Goal: Task Accomplishment & Management: Use online tool/utility

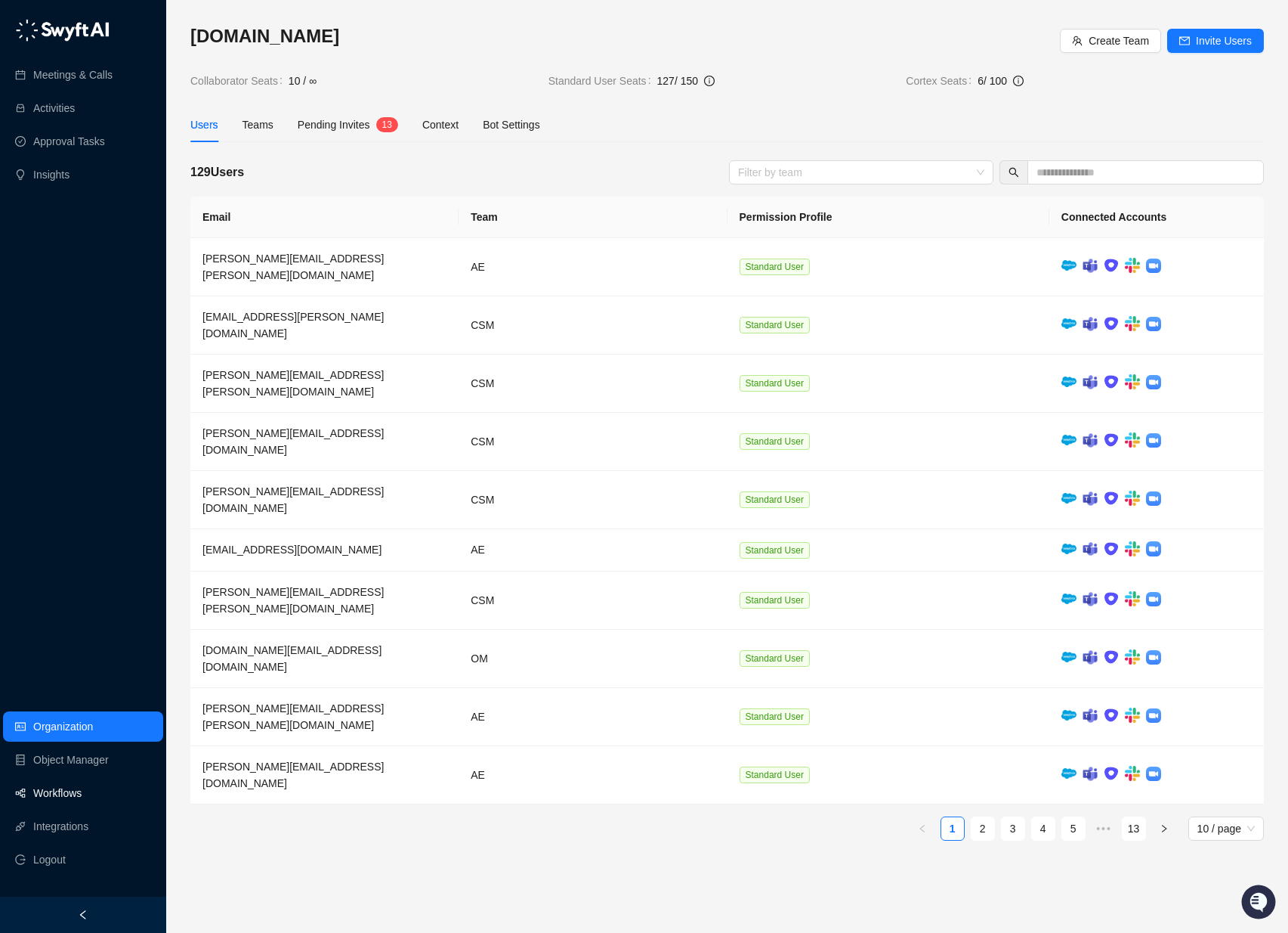
click at [69, 788] on link "Workflows" at bounding box center [58, 792] width 49 height 30
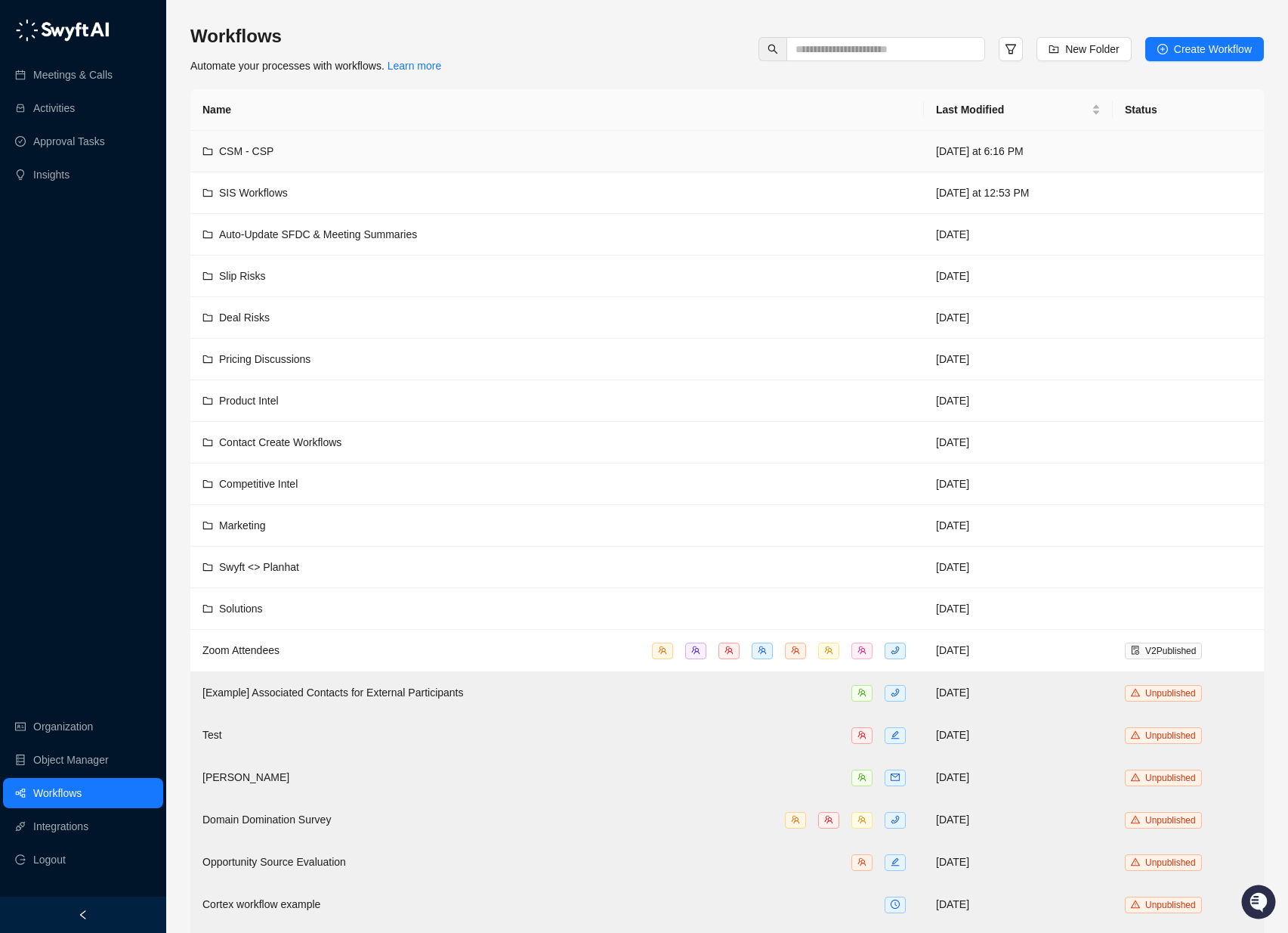
click at [236, 147] on span "CSM - CSP" at bounding box center [246, 151] width 55 height 12
click at [275, 569] on span "Swyft <> Planhat" at bounding box center [259, 567] width 80 height 12
click at [909, 44] on input "text" at bounding box center [880, 49] width 169 height 17
type input "*"
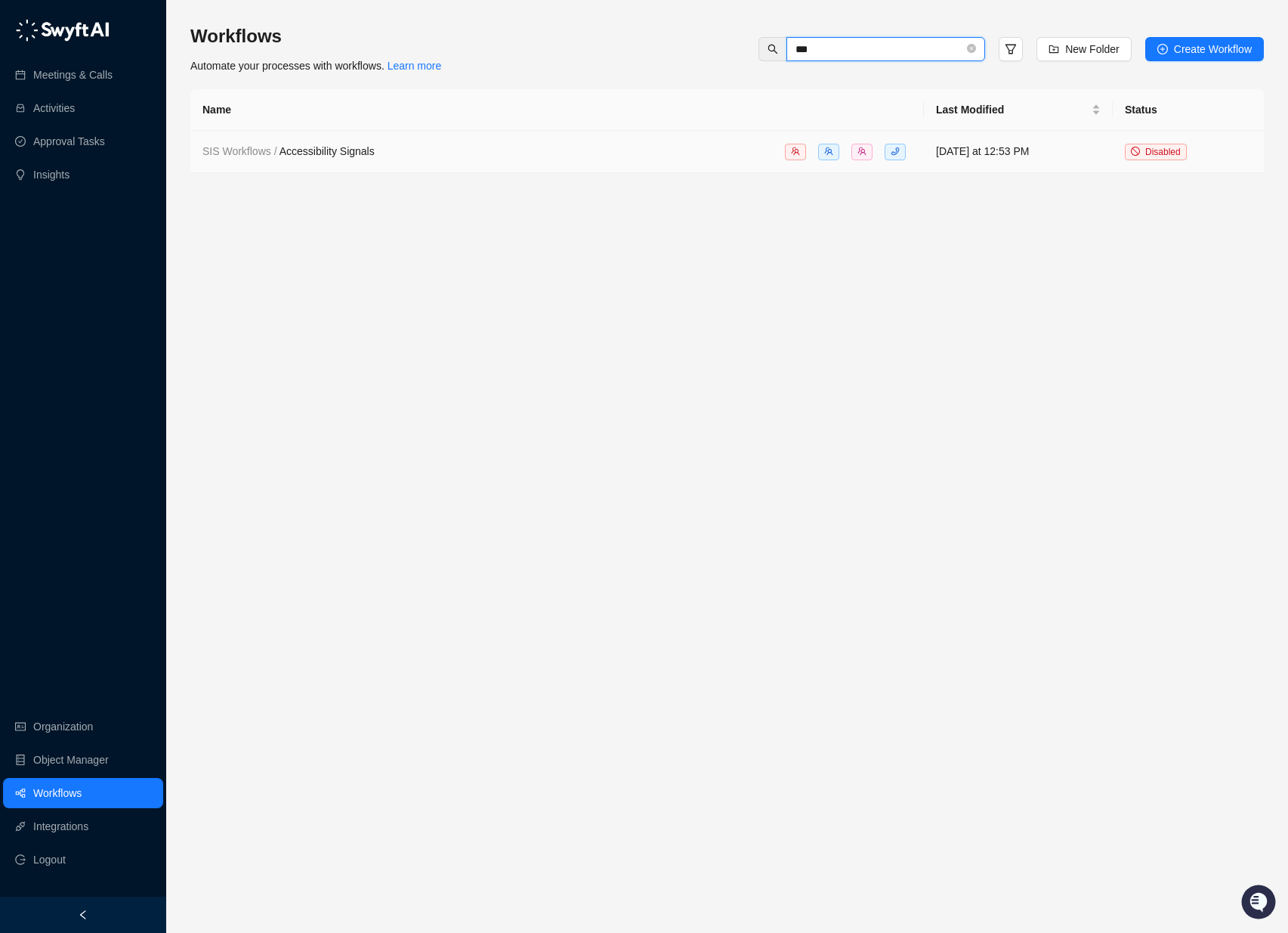
type input "***"
click at [328, 156] on span "SIS Workflows / Accessibility Signals" at bounding box center [288, 151] width 172 height 12
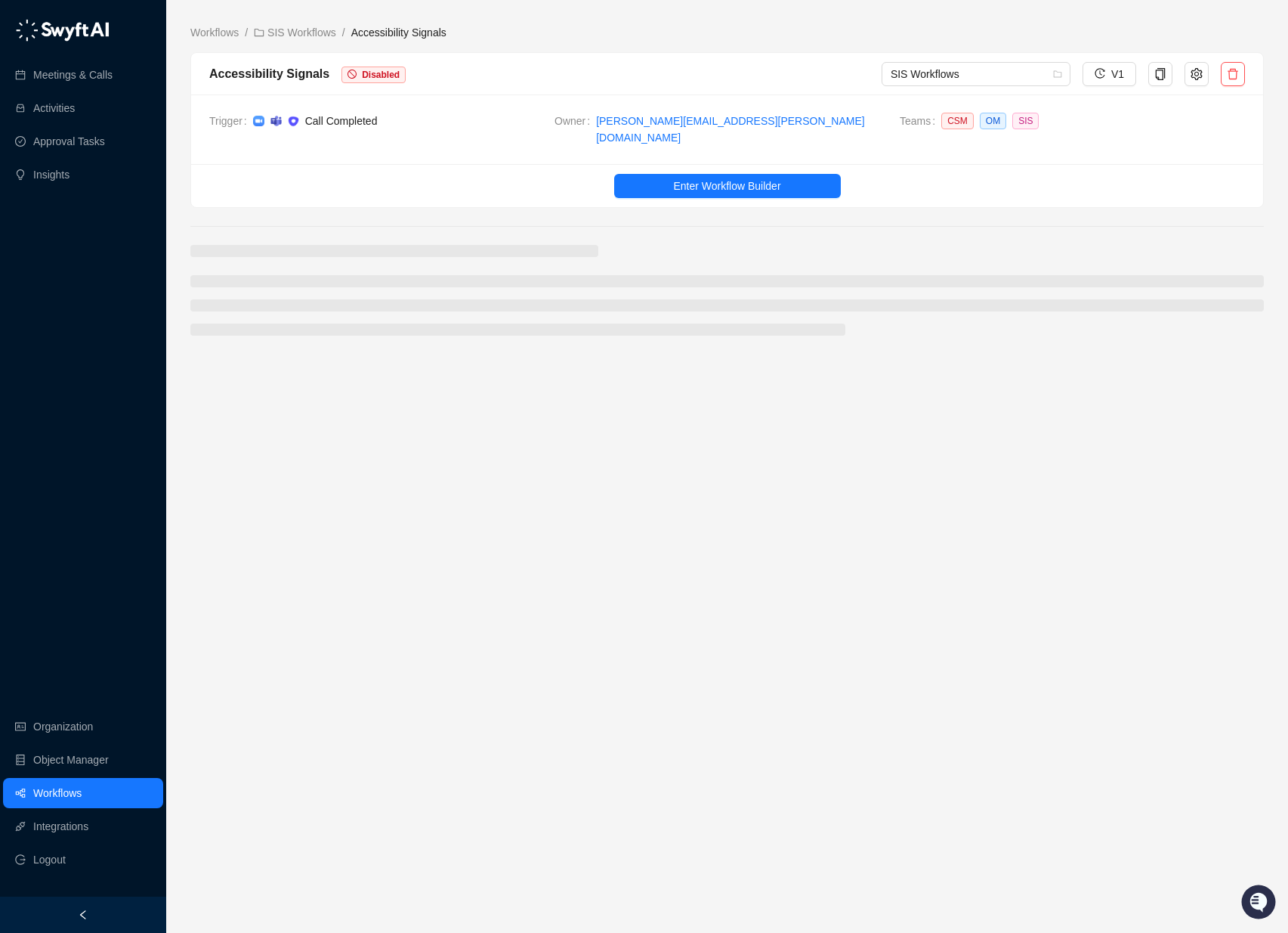
click at [364, 76] on span "Disabled" at bounding box center [381, 74] width 38 height 11
click at [367, 71] on span "Disabled" at bounding box center [381, 74] width 38 height 11
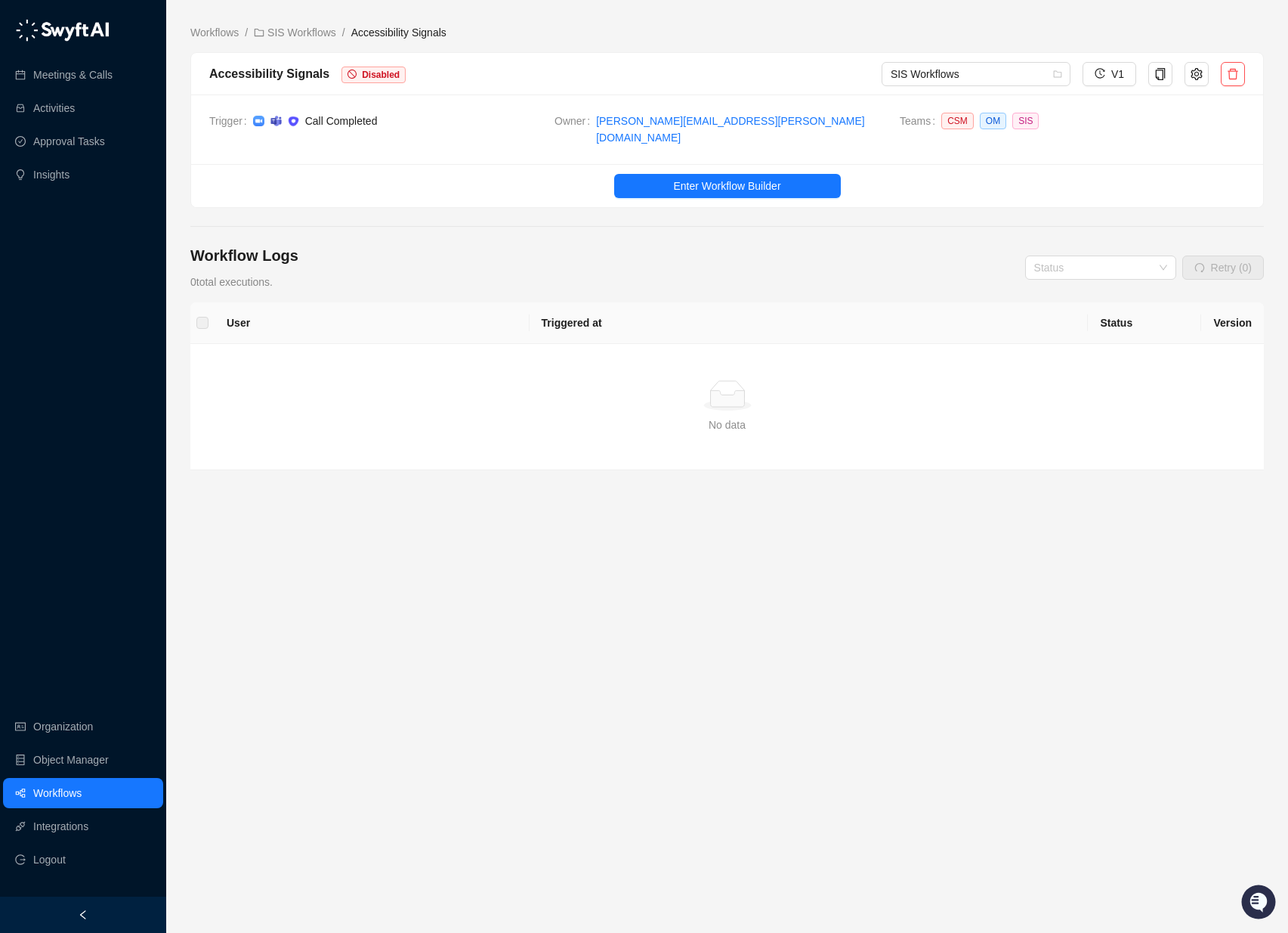
click at [353, 69] on icon "stop" at bounding box center [352, 73] width 9 height 9
click at [386, 69] on span "Disabled" at bounding box center [381, 74] width 38 height 11
click at [1202, 71] on icon "setting" at bounding box center [1196, 74] width 12 height 12
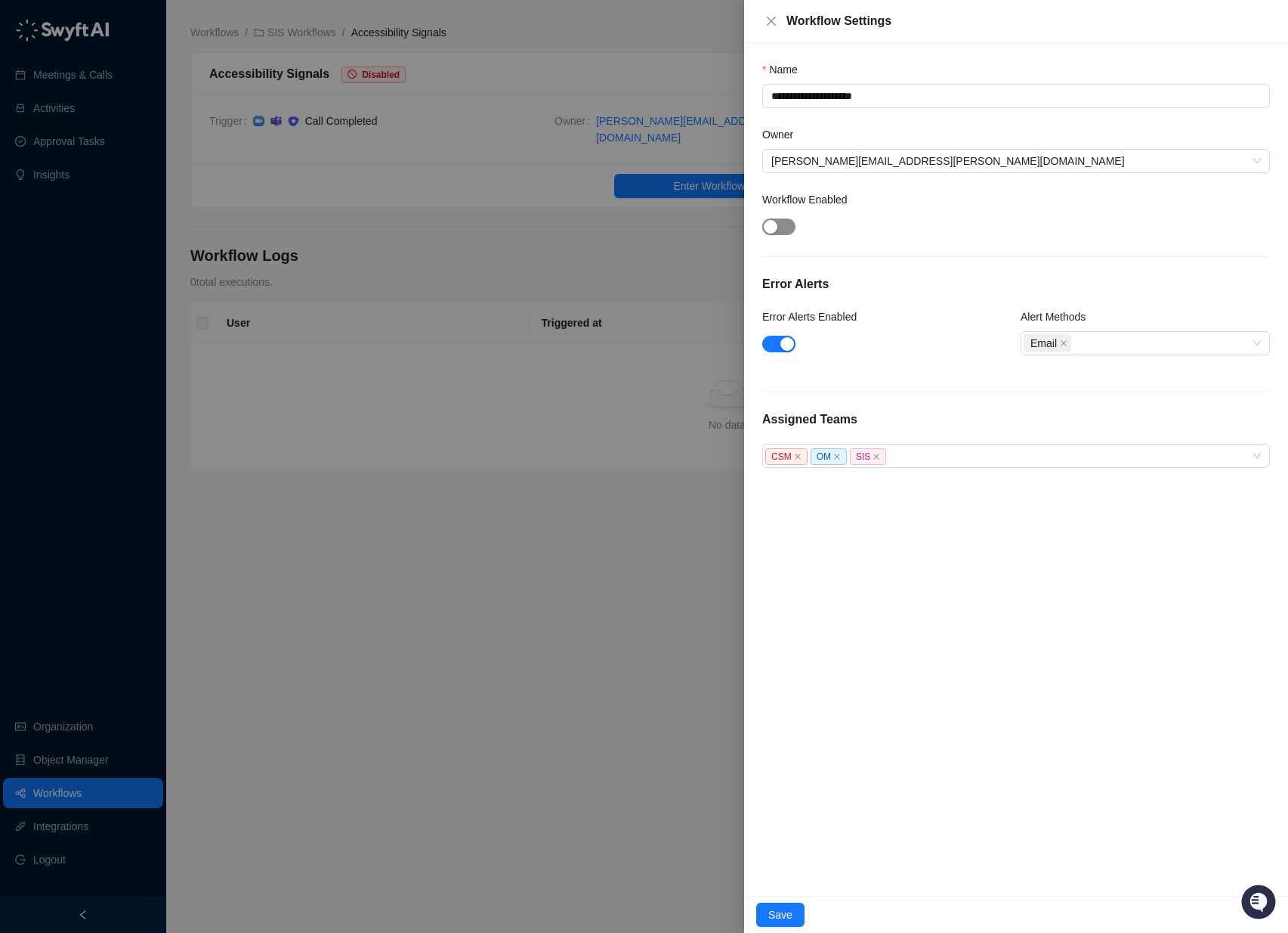
click at [780, 226] on span "button" at bounding box center [779, 227] width 33 height 17
click at [780, 909] on span "Save" at bounding box center [780, 914] width 24 height 17
